Goal: Task Accomplishment & Management: Manage account settings

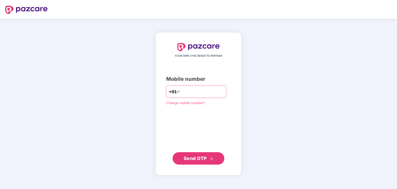
type input "**********"
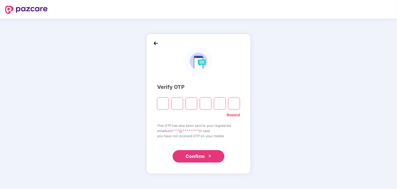
paste input "*"
type input "*"
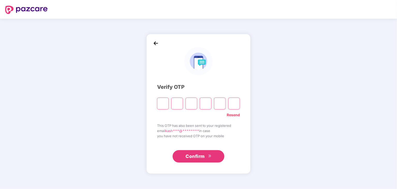
type input "*"
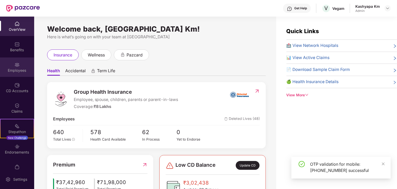
click at [21, 65] on div "Employees" at bounding box center [17, 66] width 34 height 19
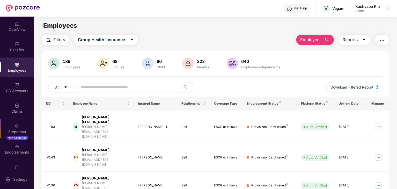
click at [109, 89] on input "text" at bounding box center [127, 87] width 93 height 8
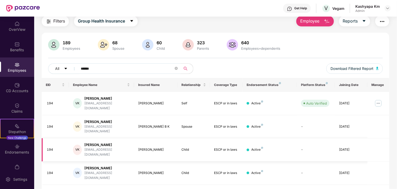
scroll to position [19, 0]
type input "********"
click at [377, 101] on img at bounding box center [378, 103] width 8 height 8
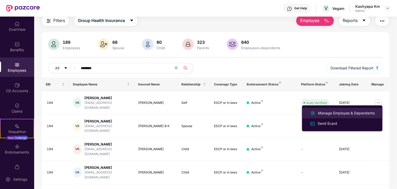
click at [355, 114] on div "Manage Employee & Dependents" at bounding box center [346, 113] width 59 height 6
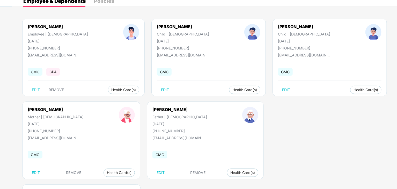
scroll to position [32, 0]
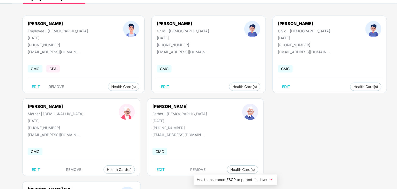
click at [214, 180] on span "Health Insurance(ESCP or parent-in-law)" at bounding box center [234, 180] width 77 height 6
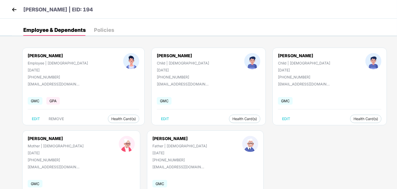
click at [11, 11] on img at bounding box center [14, 10] width 8 height 8
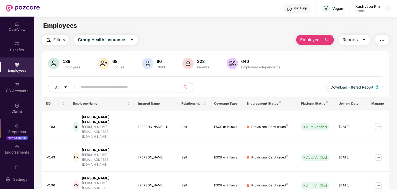
click at [369, 11] on div "Admin" at bounding box center [367, 11] width 25 height 4
click at [386, 10] on img at bounding box center [387, 8] width 4 height 4
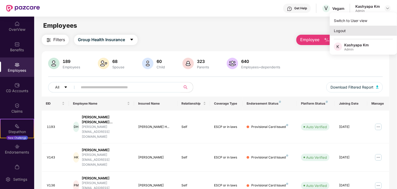
click at [340, 32] on div "Logout" at bounding box center [362, 31] width 67 height 10
